Goal: Information Seeking & Learning: Learn about a topic

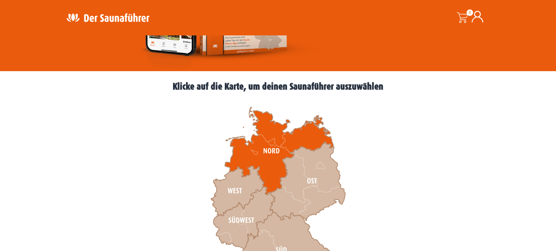
scroll to position [203, 0]
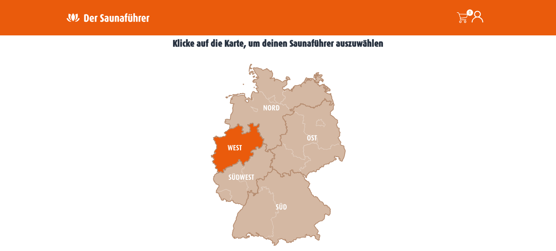
click at [238, 151] on icon at bounding box center [237, 148] width 53 height 50
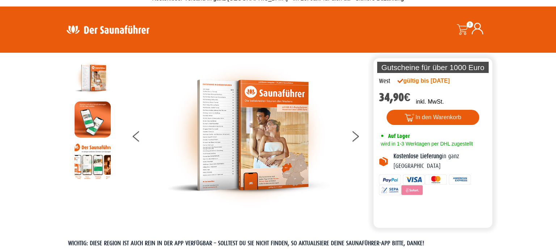
scroll to position [11, 0]
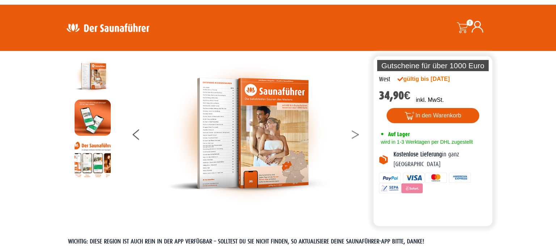
click at [355, 133] on icon at bounding box center [354, 133] width 7 height 5
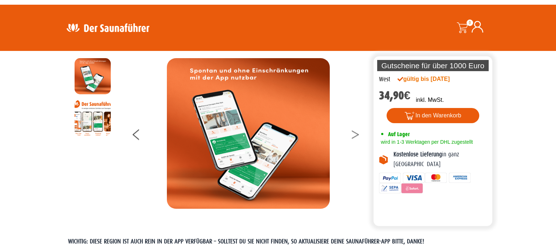
click at [355, 133] on icon at bounding box center [354, 133] width 7 height 5
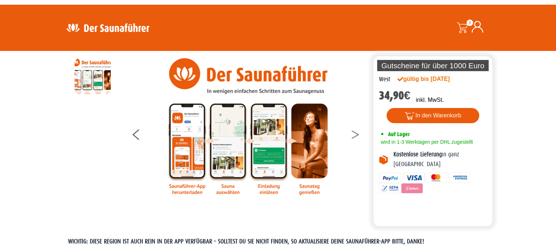
click at [355, 133] on icon at bounding box center [354, 133] width 7 height 5
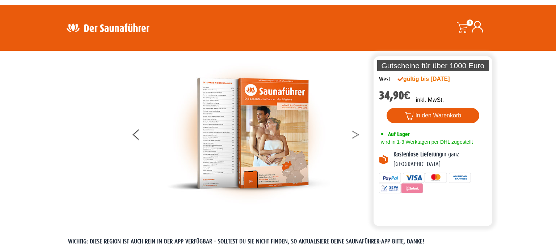
click at [355, 133] on icon at bounding box center [354, 133] width 7 height 5
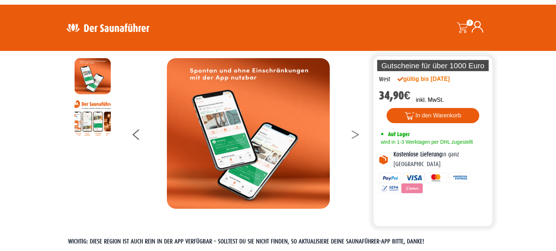
click at [355, 133] on icon at bounding box center [354, 133] width 7 height 5
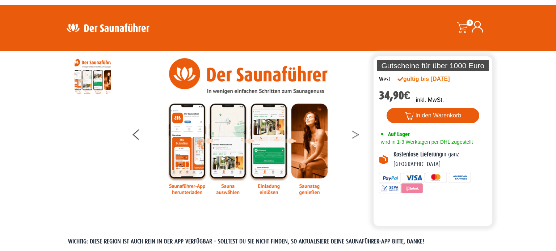
click at [355, 133] on icon at bounding box center [354, 133] width 7 height 5
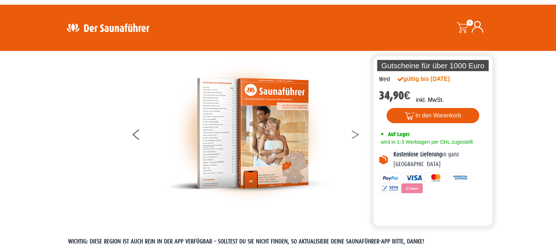
click at [355, 133] on icon at bounding box center [354, 133] width 7 height 5
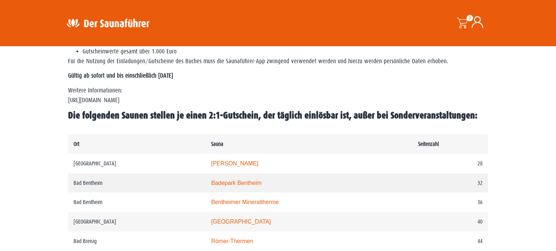
scroll to position [317, 0]
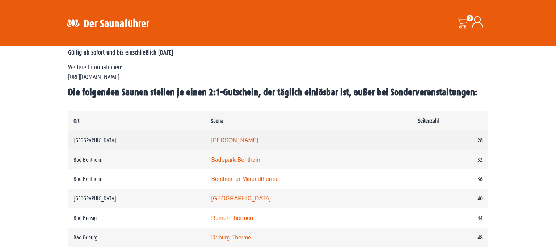
click at [239, 140] on link "Carolus Thermen" at bounding box center [234, 140] width 47 height 6
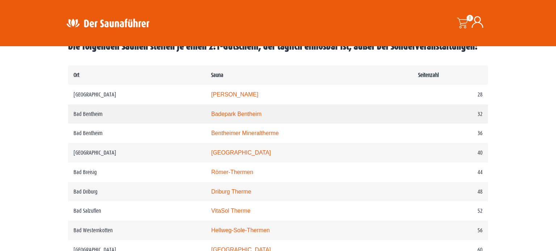
scroll to position [363, 0]
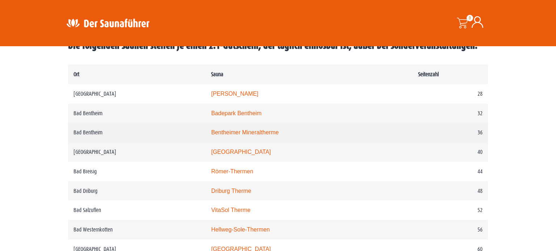
click at [246, 131] on link "Bentheimer Mineraltherme" at bounding box center [245, 133] width 68 height 6
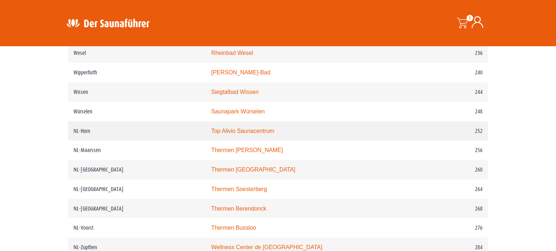
scroll to position [1435, 0]
click at [249, 168] on link "Thermen Maastricht" at bounding box center [253, 169] width 84 height 6
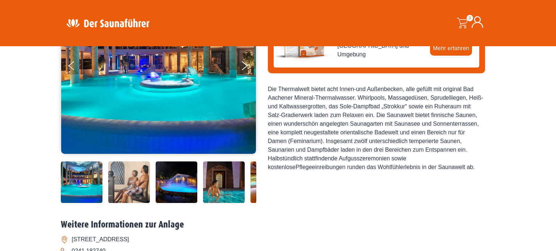
scroll to position [148, 0]
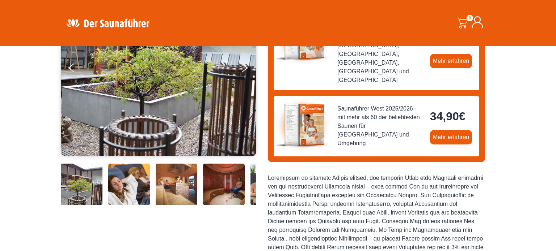
scroll to position [139, 0]
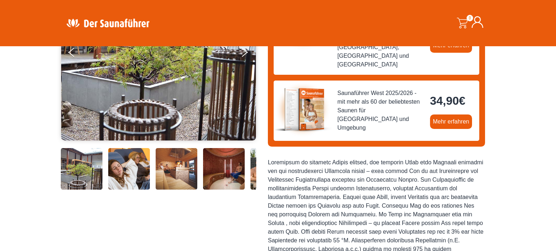
click at [84, 171] on img at bounding box center [82, 169] width 42 height 42
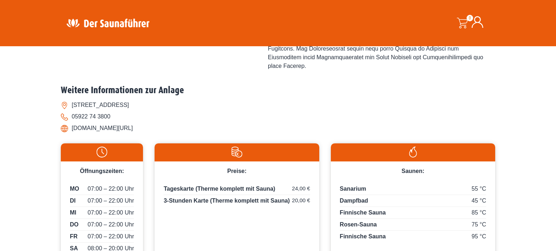
scroll to position [524, 0]
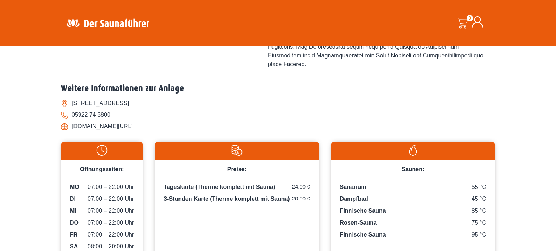
drag, startPoint x: 173, startPoint y: 112, endPoint x: 145, endPoint y: 99, distance: 30.6
click at [145, 99] on ul "Am Bade 1, 48455 Bad Bentheim 05922 74 3800 www.bentheimer-mineraltherme.de/" at bounding box center [278, 115] width 434 height 35
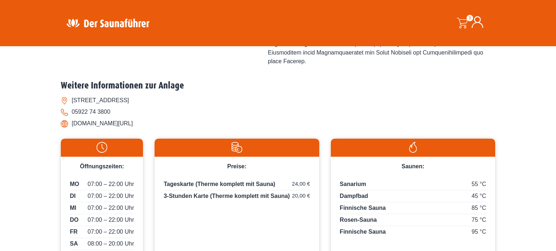
scroll to position [527, 0]
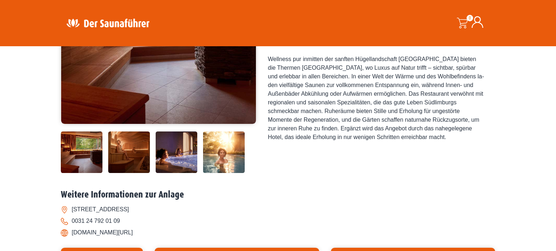
scroll to position [164, 0]
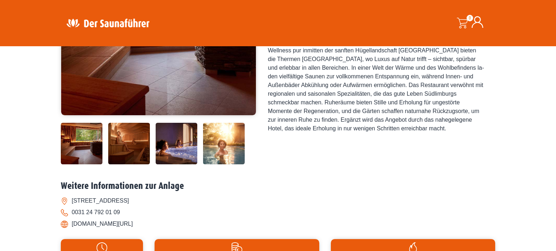
drag, startPoint x: 72, startPoint y: 224, endPoint x: 143, endPoint y: 225, distance: 70.9
click at [143, 225] on li "www.thermenmaastricht.de/" at bounding box center [278, 225] width 434 height 12
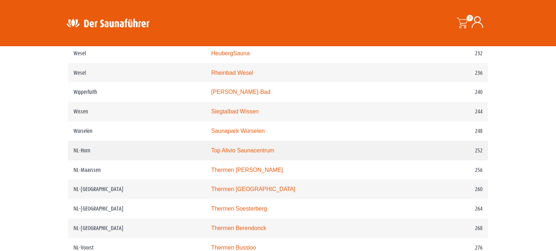
click at [243, 149] on link "Top Alivio Saunacentrum" at bounding box center [242, 151] width 63 height 6
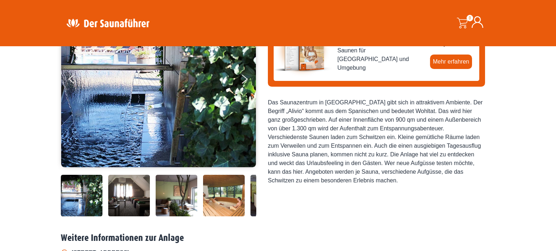
scroll to position [113, 0]
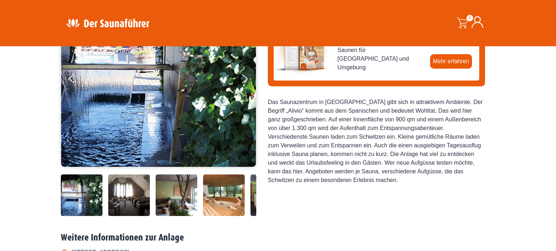
drag, startPoint x: 281, startPoint y: 98, endPoint x: 391, endPoint y: 192, distance: 144.0
click at [391, 192] on div "Jetzt deinen Saunafürer kaufen! Saunaführer West 2025/2026 - mit mehr als 60 de…" at bounding box center [376, 104] width 217 height 229
click at [389, 197] on div "Jetzt deinen Saunafürer kaufen! Saunaführer West 2025/2026 - mit mehr als 60 de…" at bounding box center [376, 104] width 217 height 229
drag, startPoint x: 424, startPoint y: 101, endPoint x: 453, endPoint y: 188, distance: 91.7
click at [453, 188] on div "Jetzt deinen Saunafürer kaufen! Saunaführer West 2025/2026 - mit mehr als 60 de…" at bounding box center [376, 104] width 217 height 229
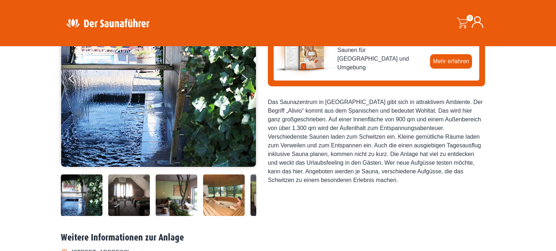
click at [398, 178] on div "Das Saunazentrum in [GEOGRAPHIC_DATA] gibt sich in attraktivem Ambiente. Der Be…" at bounding box center [376, 141] width 217 height 87
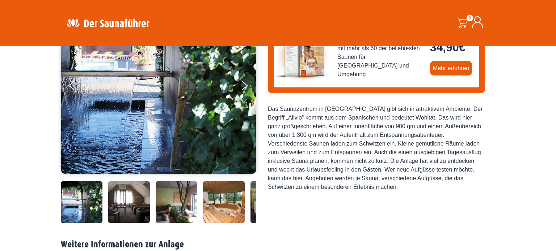
scroll to position [85, 0]
